Goal: Task Accomplishment & Management: Manage account settings

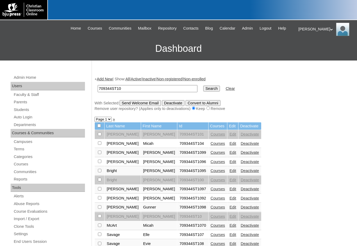
scroll to position [79, 0]
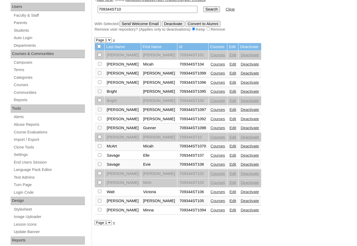
click at [287, 133] on div "+ Add New | Show: All | Active | Inactive | Non-registered | Non-enrolled 70934…" at bounding box center [222, 169] width 260 height 354
click at [326, 167] on div "+ Add New | Show: All | Active | Inactive | Non-registered | Non-enrolled 70934…" at bounding box center [222, 169] width 260 height 354
drag, startPoint x: 131, startPoint y: 12, endPoint x: 83, endPoint y: 8, distance: 47.8
click at [83, 8] on div "Admin Home Users Faculty & Staff Parents Students Auto Login Departments Course…" at bounding box center [178, 163] width 357 height 365
paste input "bimnet.sirak"
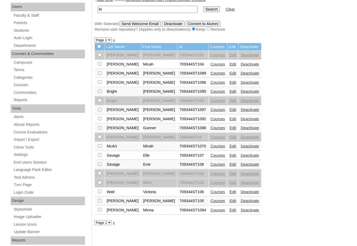
type input "b"
paste input "709688"
type input "709688"
click at [203, 6] on input "Search" at bounding box center [211, 9] width 16 height 6
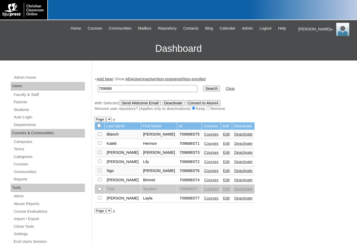
drag, startPoint x: 116, startPoint y: 91, endPoint x: 90, endPoint y: 89, distance: 26.6
click at [90, 89] on div "Admin Home Users Faculty & Staff Parents Students Auto Login Departments Course…" at bounding box center [178, 243] width 357 height 365
click at [223, 133] on link "Edit" at bounding box center [226, 134] width 7 height 4
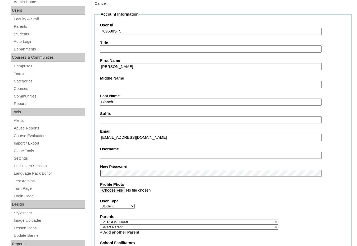
scroll to position [79, 0]
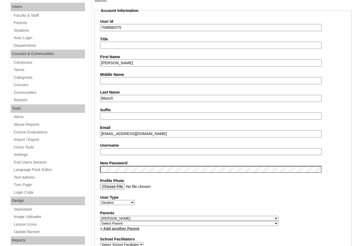
click at [127, 154] on input "Username" at bounding box center [210, 151] width 221 height 7
type input "tyler.blanch"
drag, startPoint x: 97, startPoint y: 155, endPoint x: 170, endPoint y: 152, distance: 72.8
click at [97, 155] on fieldset "Account Information User Id 709688ST5 Title First Name Tyler Middle Name Last N…" at bounding box center [222, 222] width 257 height 429
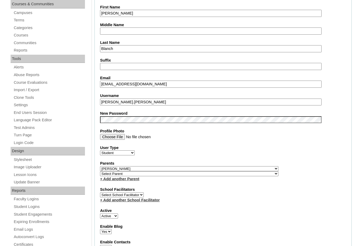
scroll to position [132, 0]
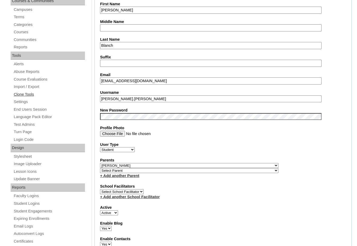
drag, startPoint x: 139, startPoint y: 100, endPoint x: 81, endPoint y: 91, distance: 58.6
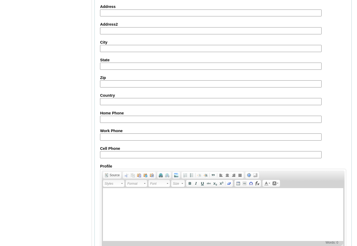
scroll to position [560, 0]
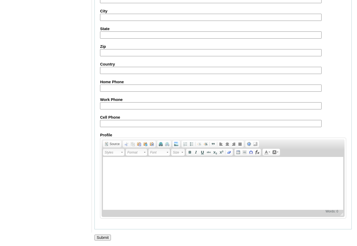
click at [105, 237] on input "Submit" at bounding box center [102, 238] width 16 height 6
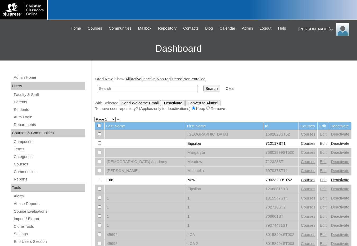
click at [171, 87] on input "text" at bounding box center [148, 88] width 100 height 7
click at [26, 103] on link "Parents" at bounding box center [49, 102] width 72 height 7
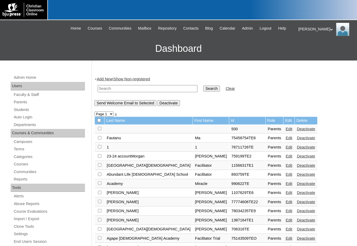
click at [104, 91] on input "text" at bounding box center [148, 88] width 100 height 7
paste input "707463"
type input "707463"
click at [203, 86] on input "Search" at bounding box center [211, 89] width 16 height 6
